Goal: Information Seeking & Learning: Learn about a topic

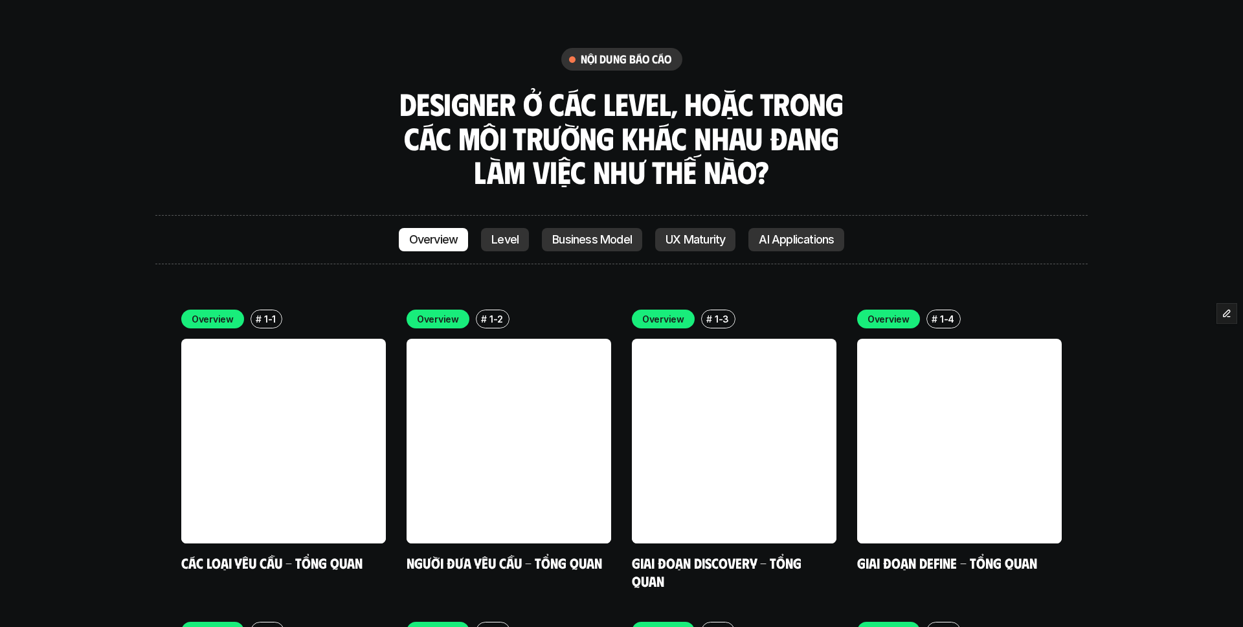
scroll to position [3657, 0]
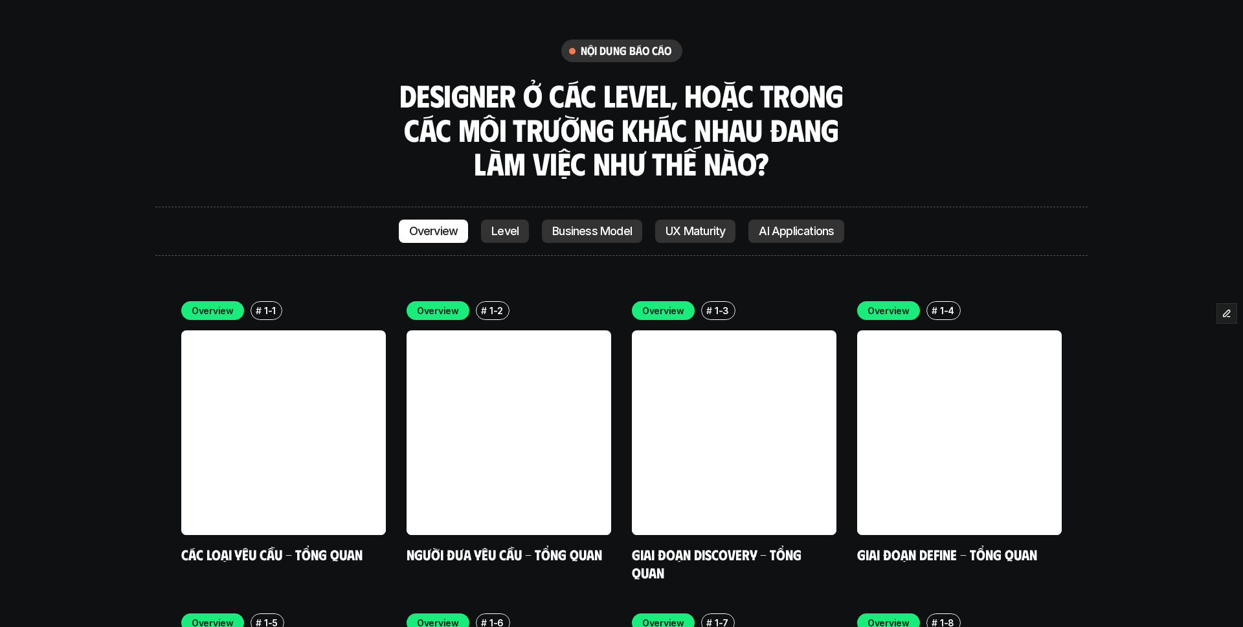
click at [513, 225] on p "Level" at bounding box center [504, 231] width 27 height 13
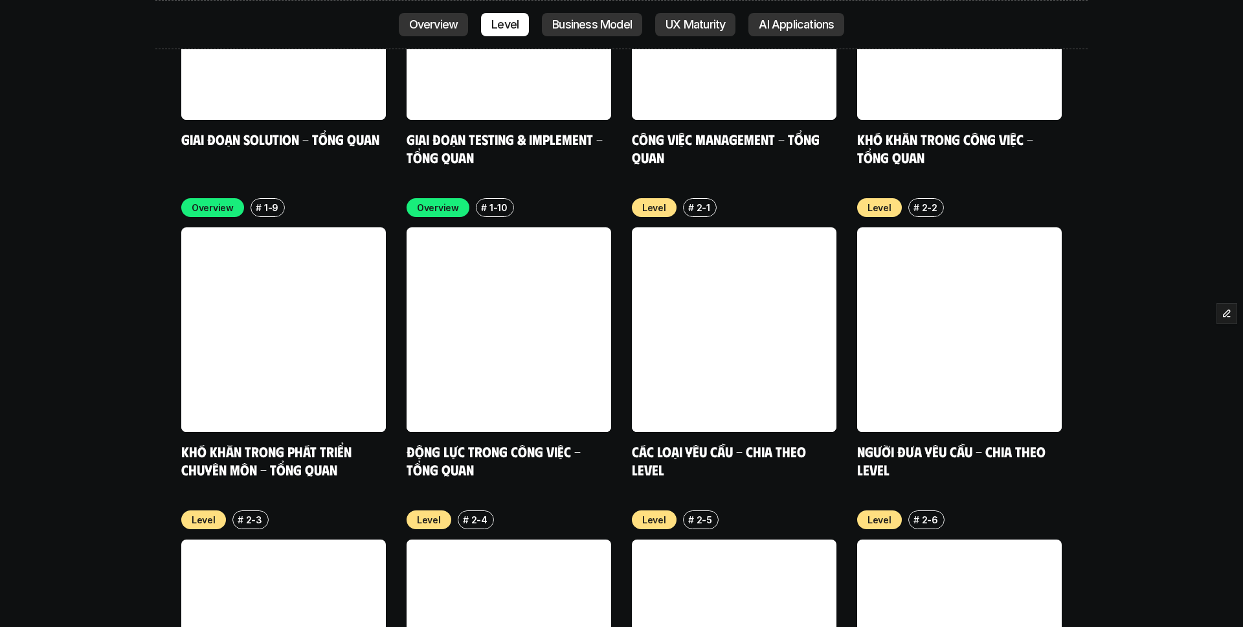
click at [561, 23] on p "Business Model" at bounding box center [592, 24] width 80 height 13
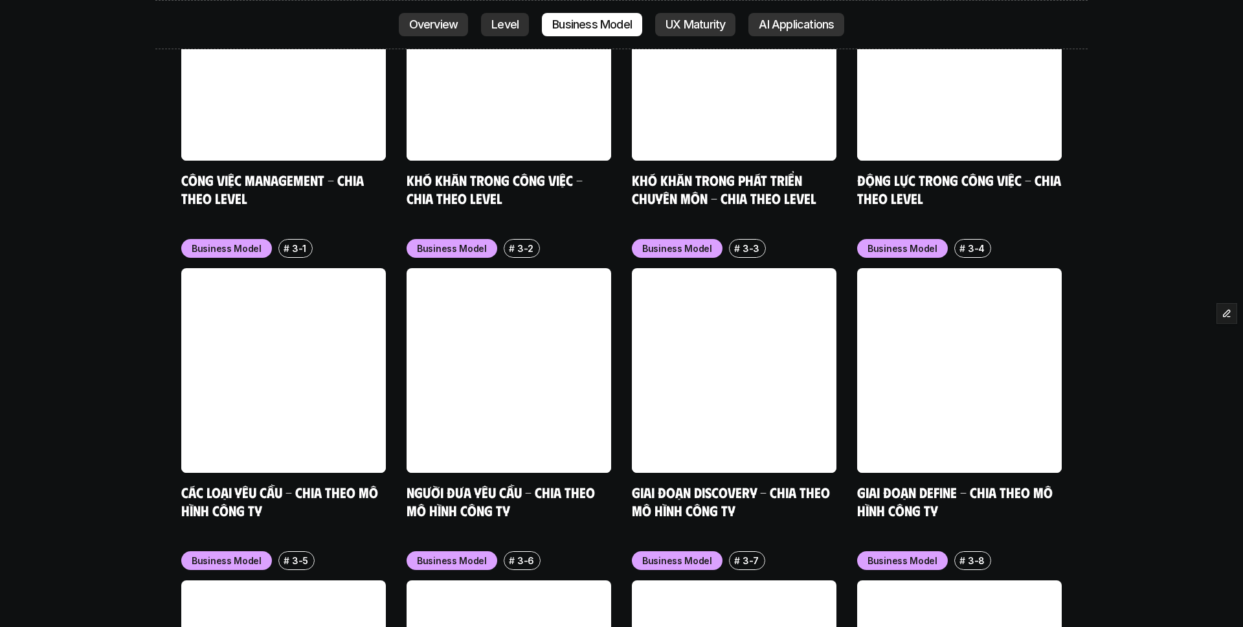
scroll to position [5321, 0]
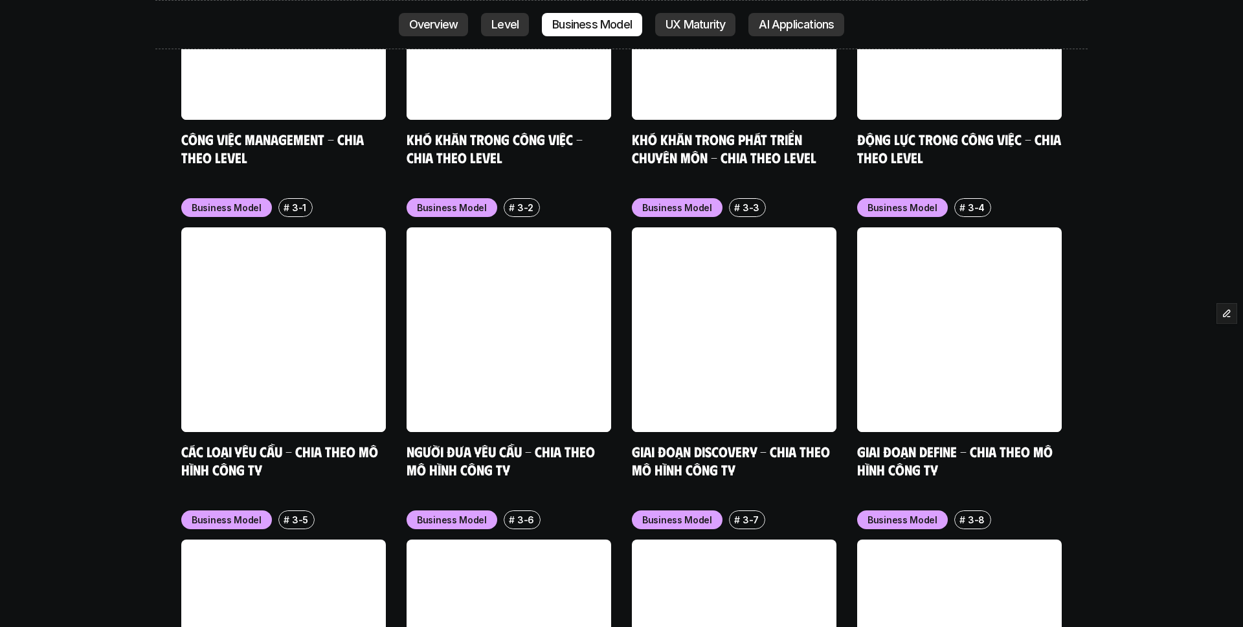
click at [676, 18] on p "UX Maturity" at bounding box center [696, 24] width 60 height 13
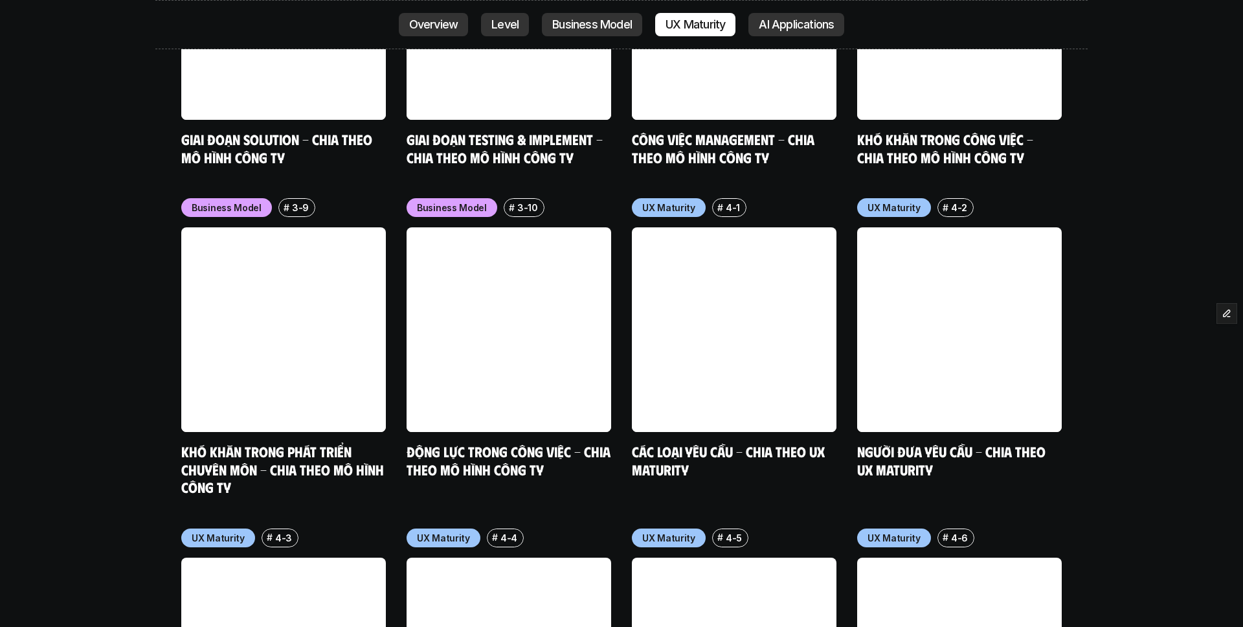
click at [787, 18] on p "AI Applications" at bounding box center [796, 24] width 75 height 13
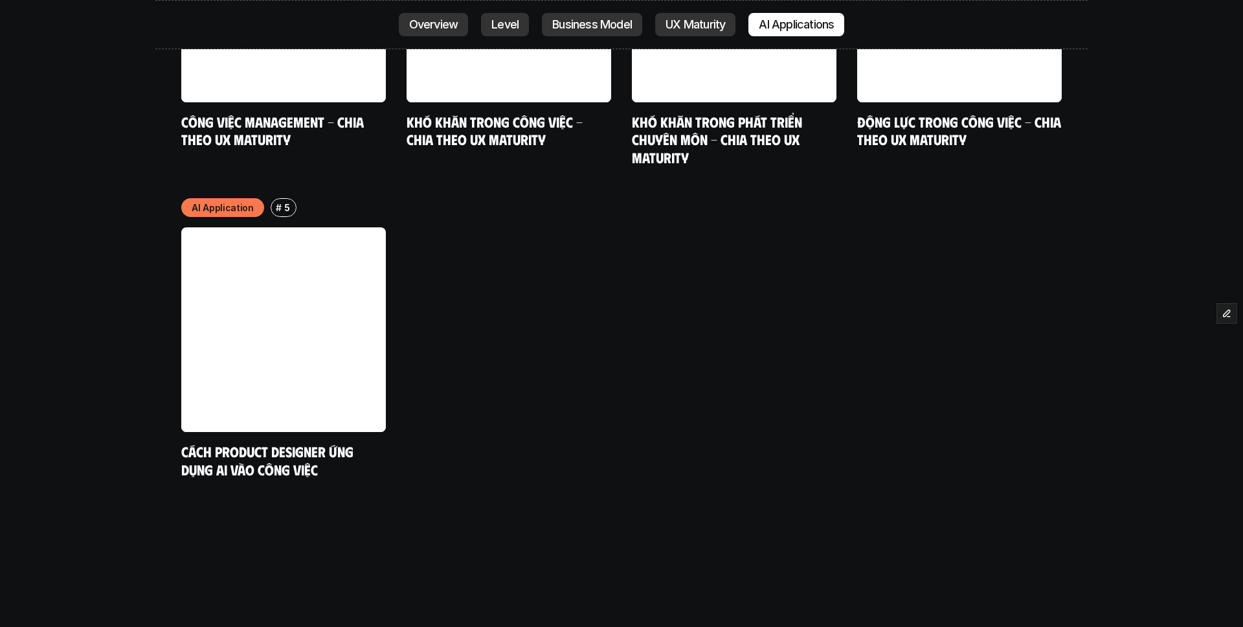
click at [458, 24] on p "Overview" at bounding box center [433, 24] width 49 height 13
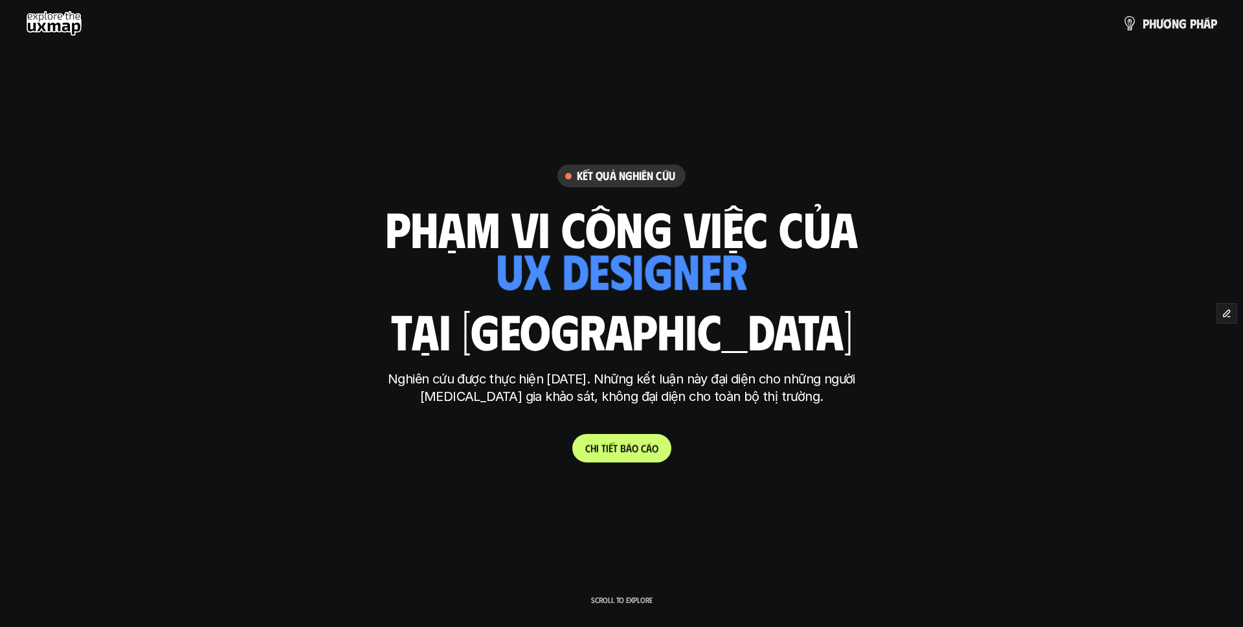
click at [598, 442] on p "C h i t i ế t b á o c á o" at bounding box center [621, 448] width 73 height 12
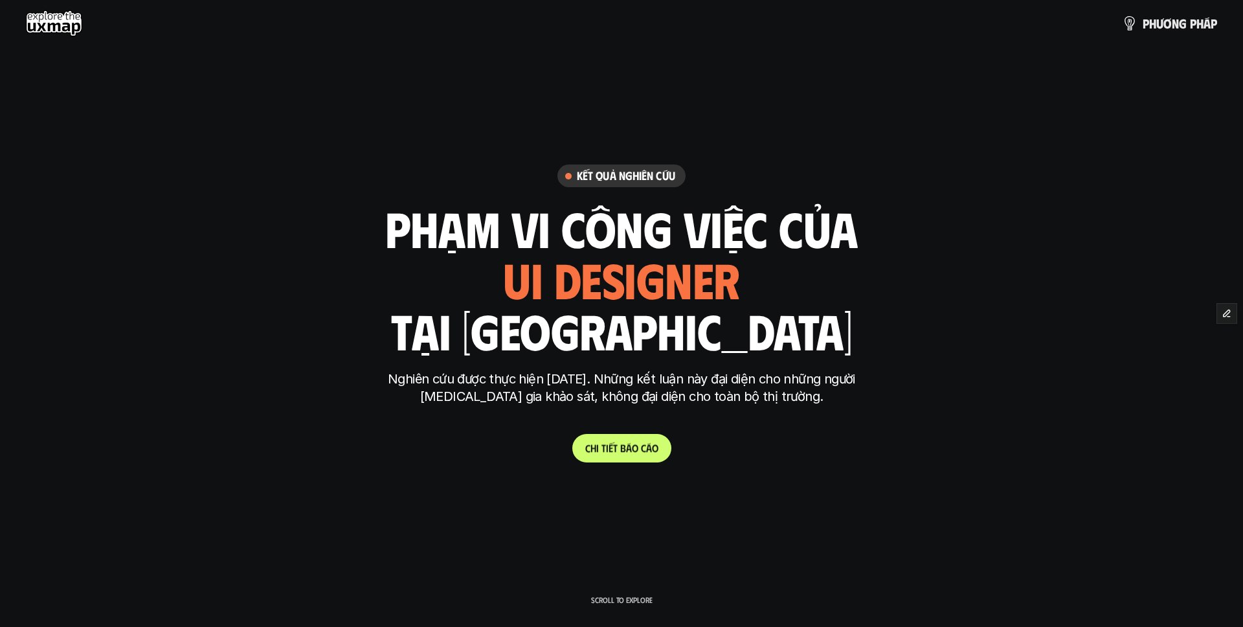
click at [626, 449] on p "C h i t i ế t b á o c á o" at bounding box center [621, 448] width 73 height 12
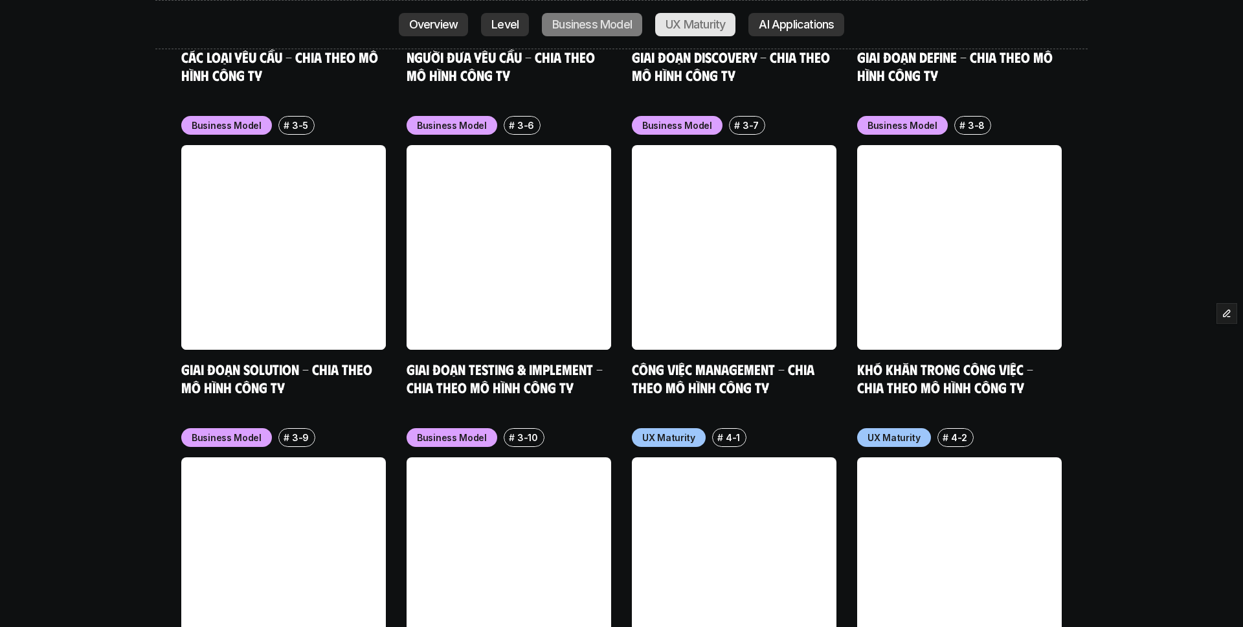
scroll to position [5037, 0]
